Goal: Download file/media

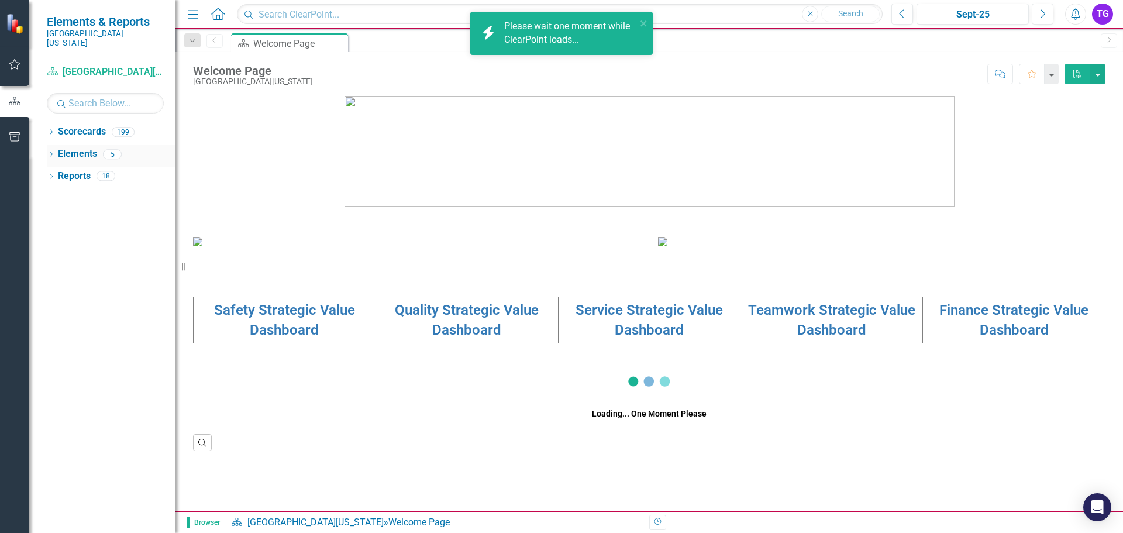
click at [49, 151] on div "Dropdown" at bounding box center [51, 156] width 8 height 10
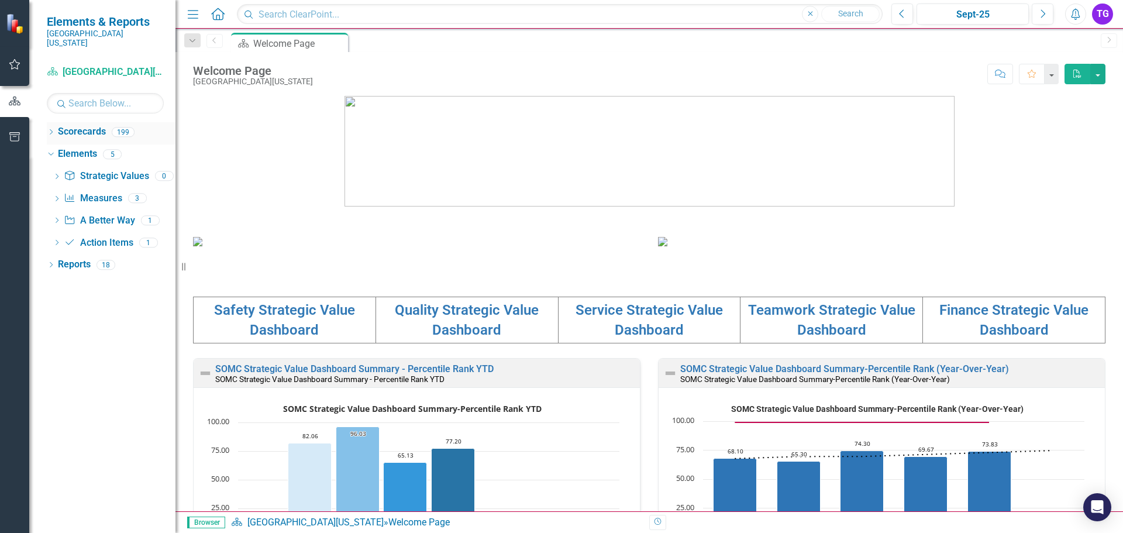
click at [50, 130] on icon "Dropdown" at bounding box center [51, 133] width 8 height 6
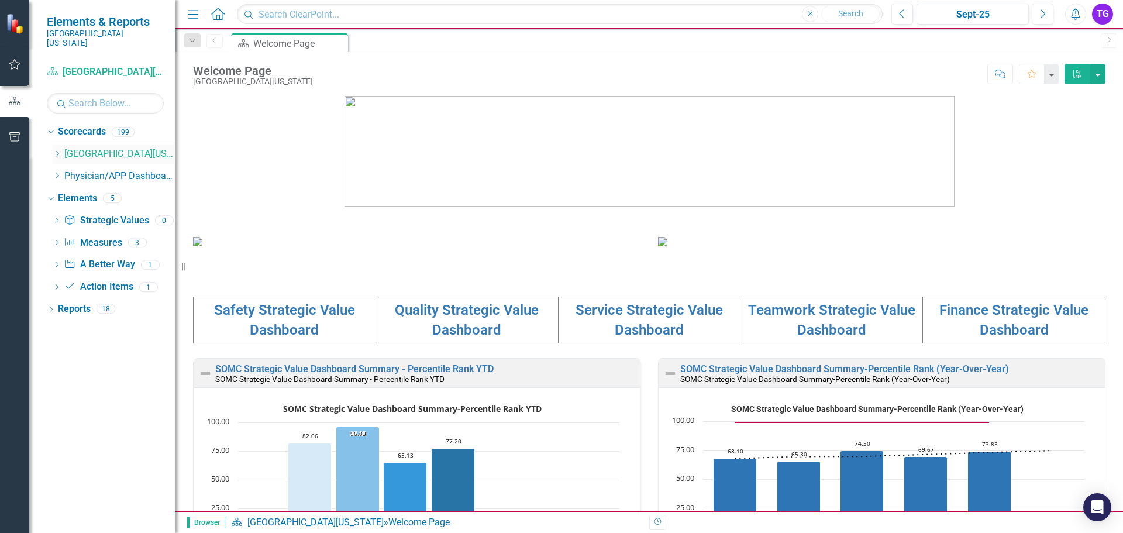
click at [57, 150] on icon "Dropdown" at bounding box center [57, 153] width 9 height 7
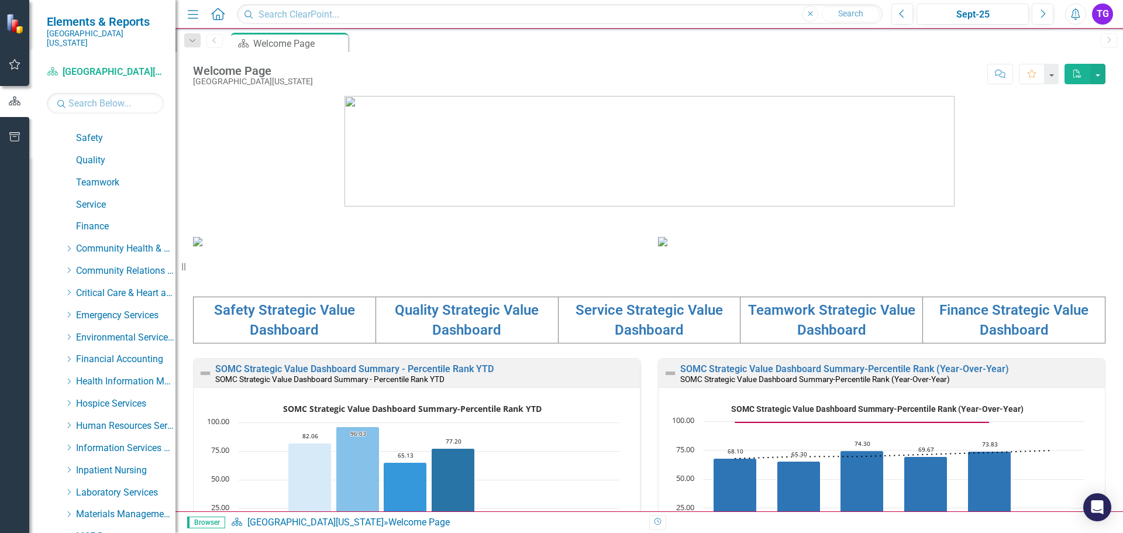
scroll to position [59, 0]
click at [69, 291] on icon "Dropdown" at bounding box center [68, 294] width 9 height 7
click at [125, 311] on link "Emergency Department" at bounding box center [132, 317] width 88 height 13
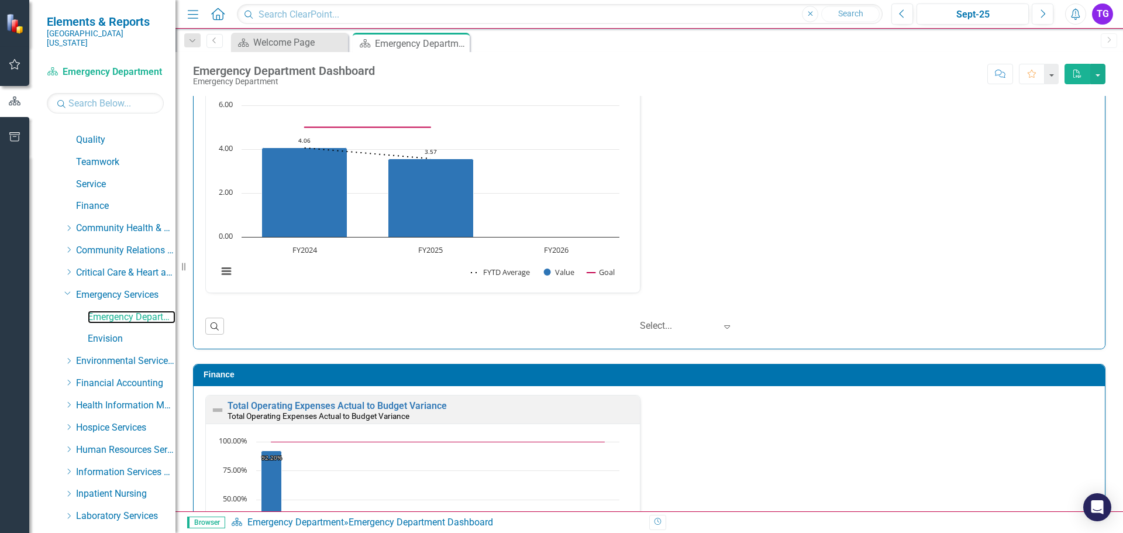
scroll to position [2457, 0]
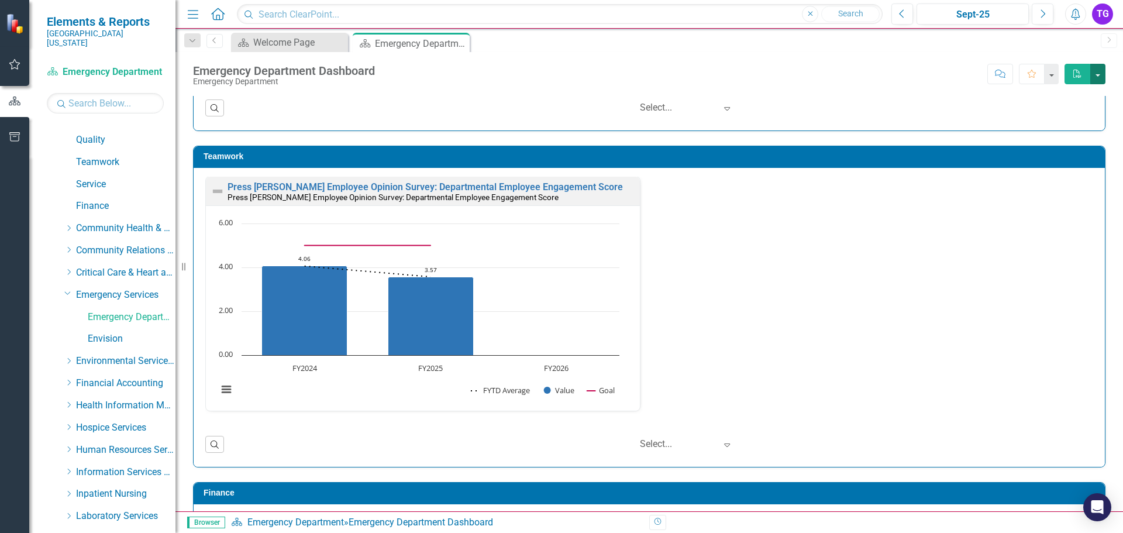
click at [1099, 70] on button "button" at bounding box center [1097, 74] width 15 height 20
click at [1069, 95] on link "PDF Export to PDF" at bounding box center [1059, 96] width 92 height 22
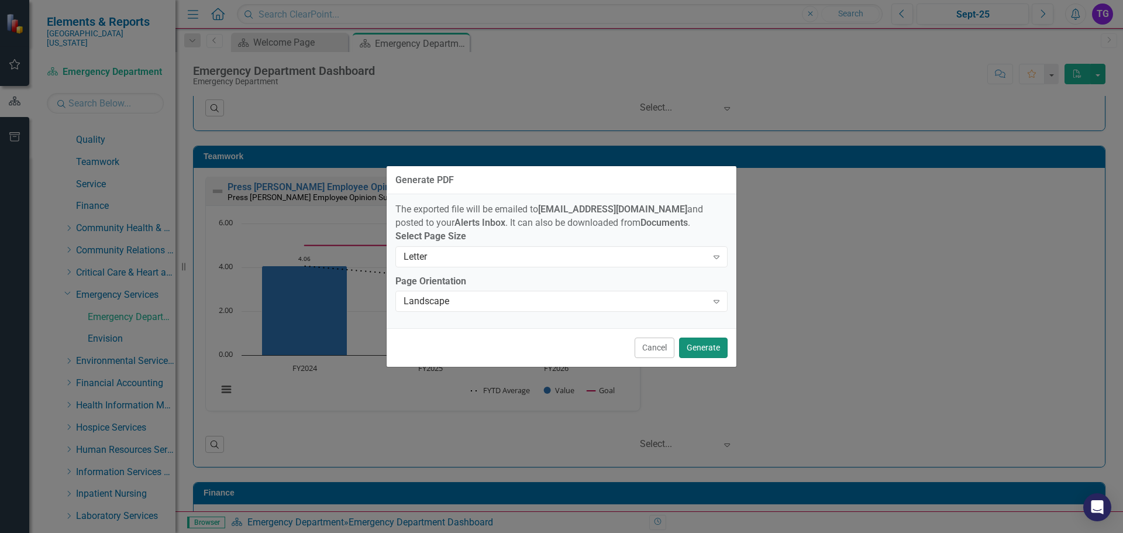
click at [712, 353] on button "Generate" at bounding box center [703, 348] width 49 height 20
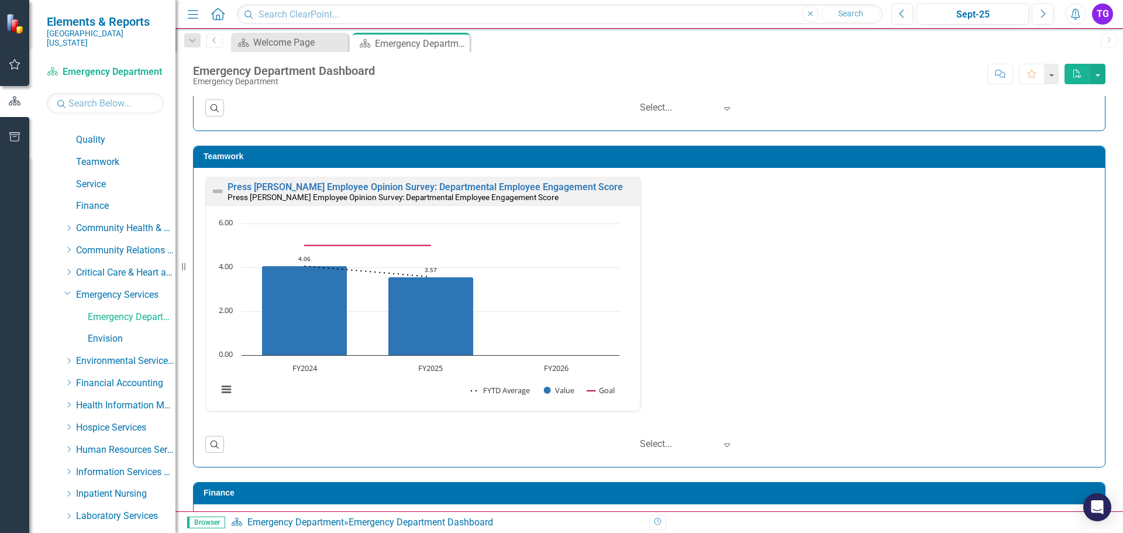
scroll to position [0, 0]
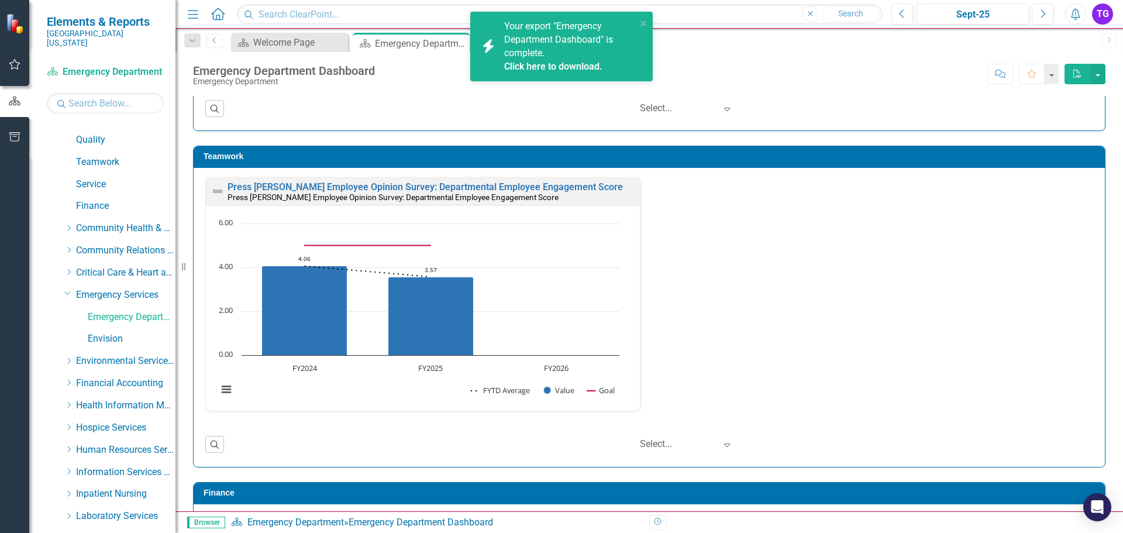
click at [572, 66] on link "Click here to download." at bounding box center [553, 66] width 98 height 11
